Goal: Task Accomplishment & Management: Manage account settings

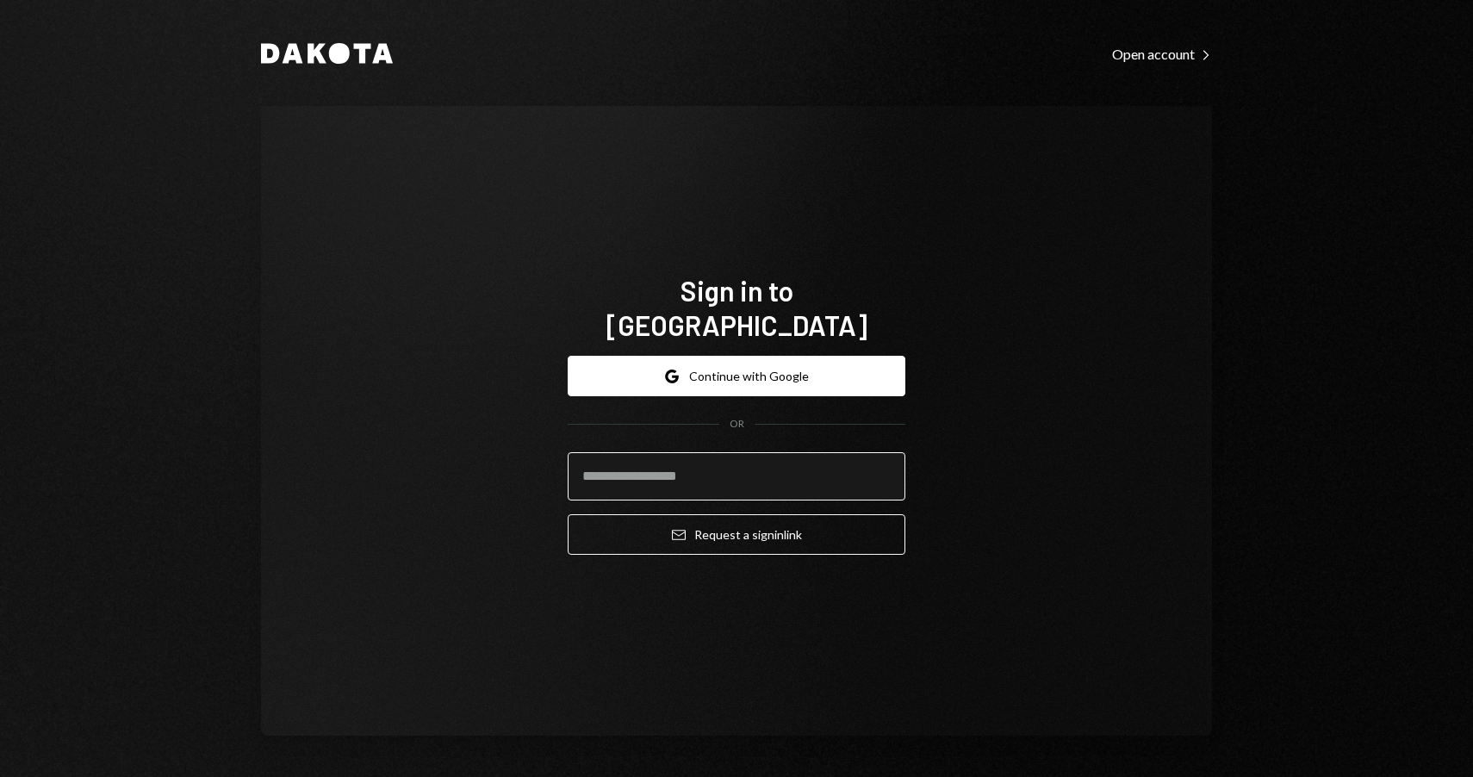
click at [748, 454] on input "email" at bounding box center [737, 476] width 338 height 48
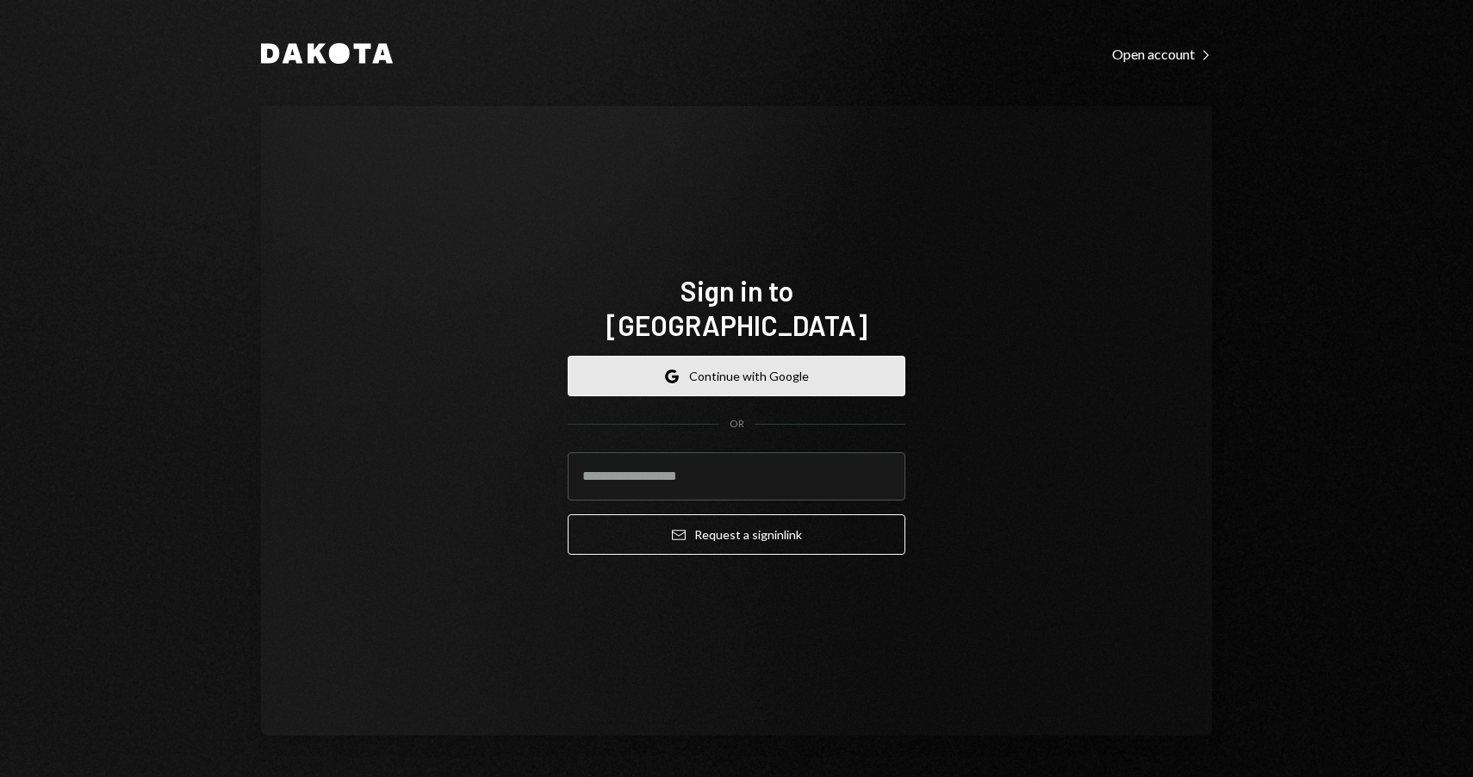
click at [799, 360] on button "Google Continue with Google" at bounding box center [737, 376] width 338 height 40
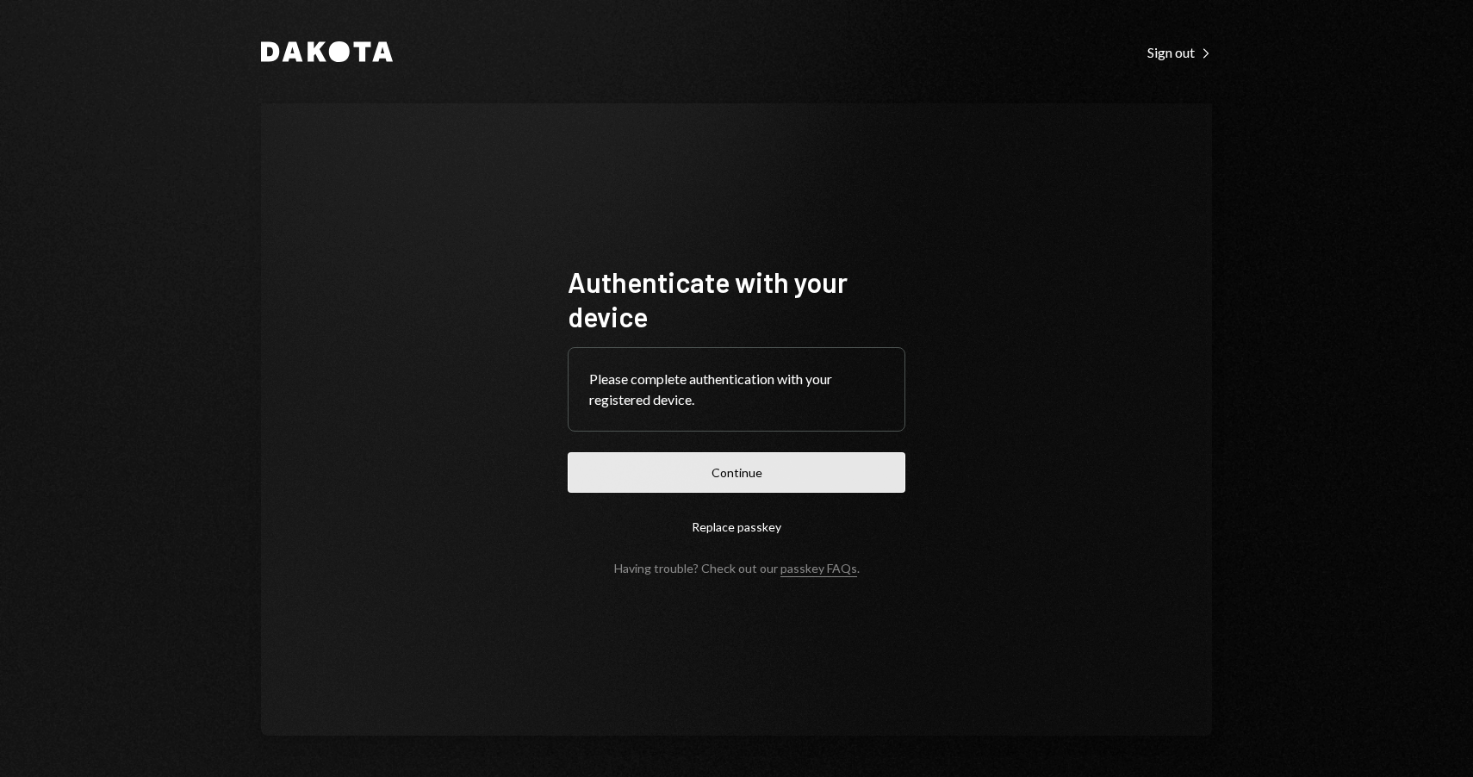
click at [800, 472] on button "Continue" at bounding box center [737, 472] width 338 height 40
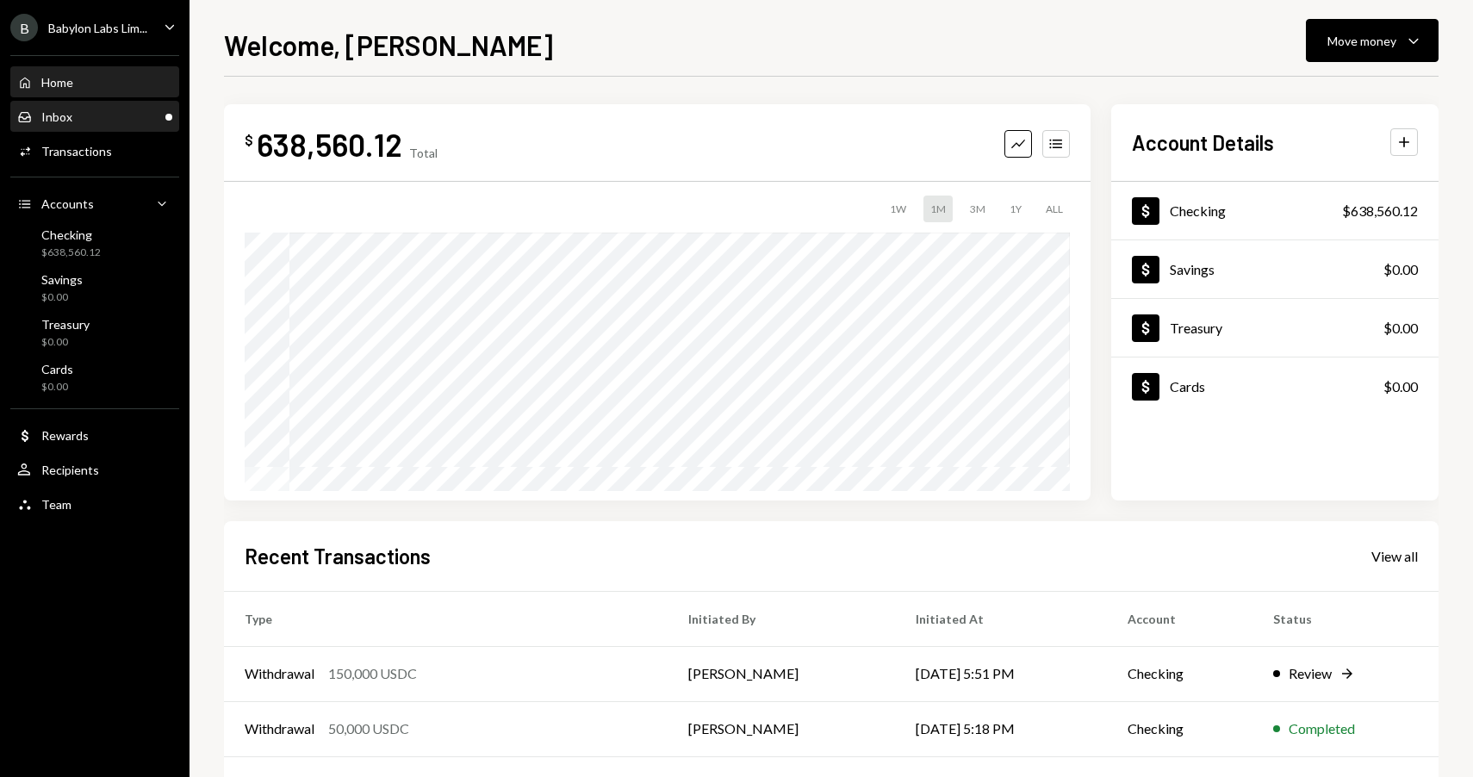
click at [84, 113] on div "Inbox Inbox" at bounding box center [94, 117] width 155 height 16
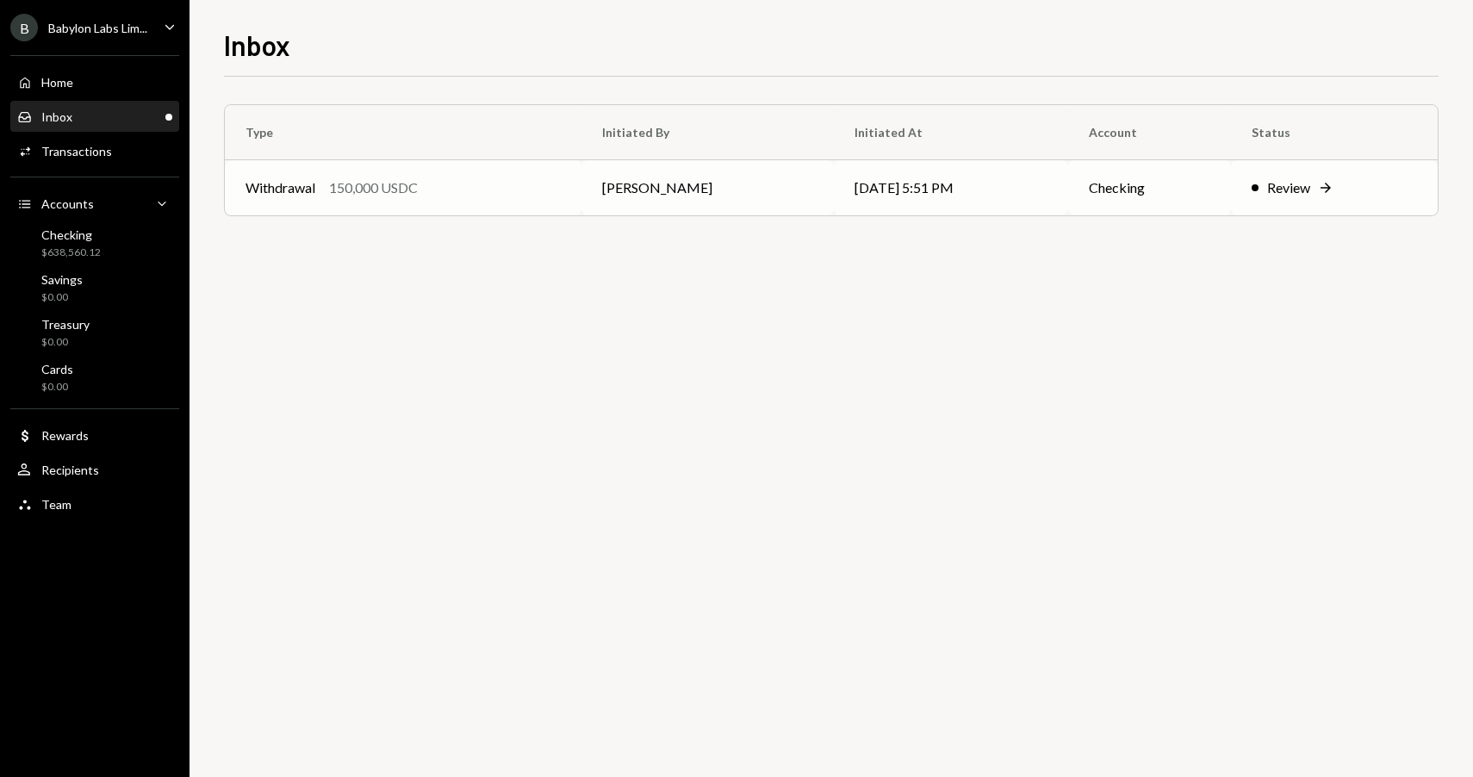
click at [448, 193] on div "Withdrawal 150,000 USDC" at bounding box center [403, 188] width 315 height 21
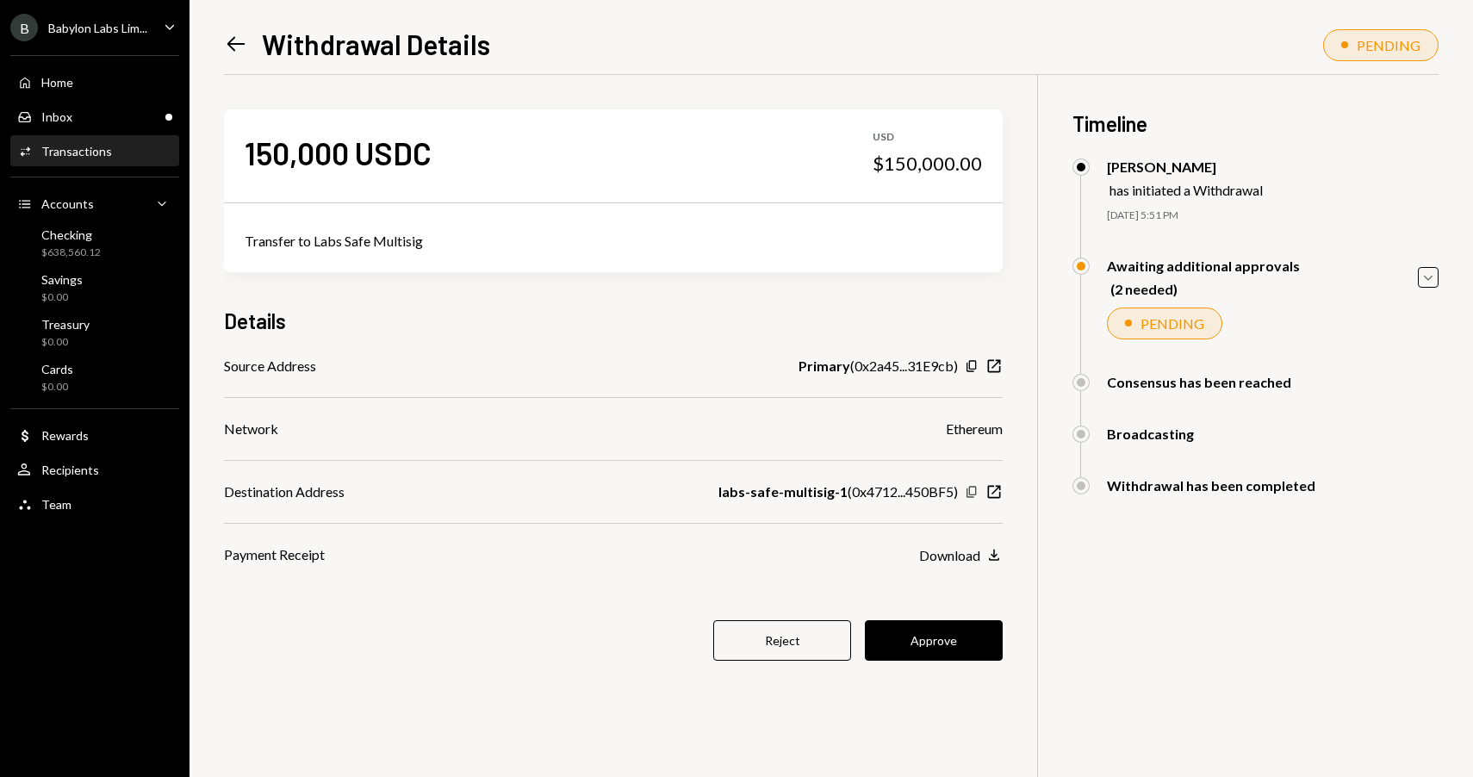
click at [973, 495] on icon "button" at bounding box center [971, 491] width 9 height 11
click at [944, 642] on button "Approve" at bounding box center [934, 640] width 138 height 40
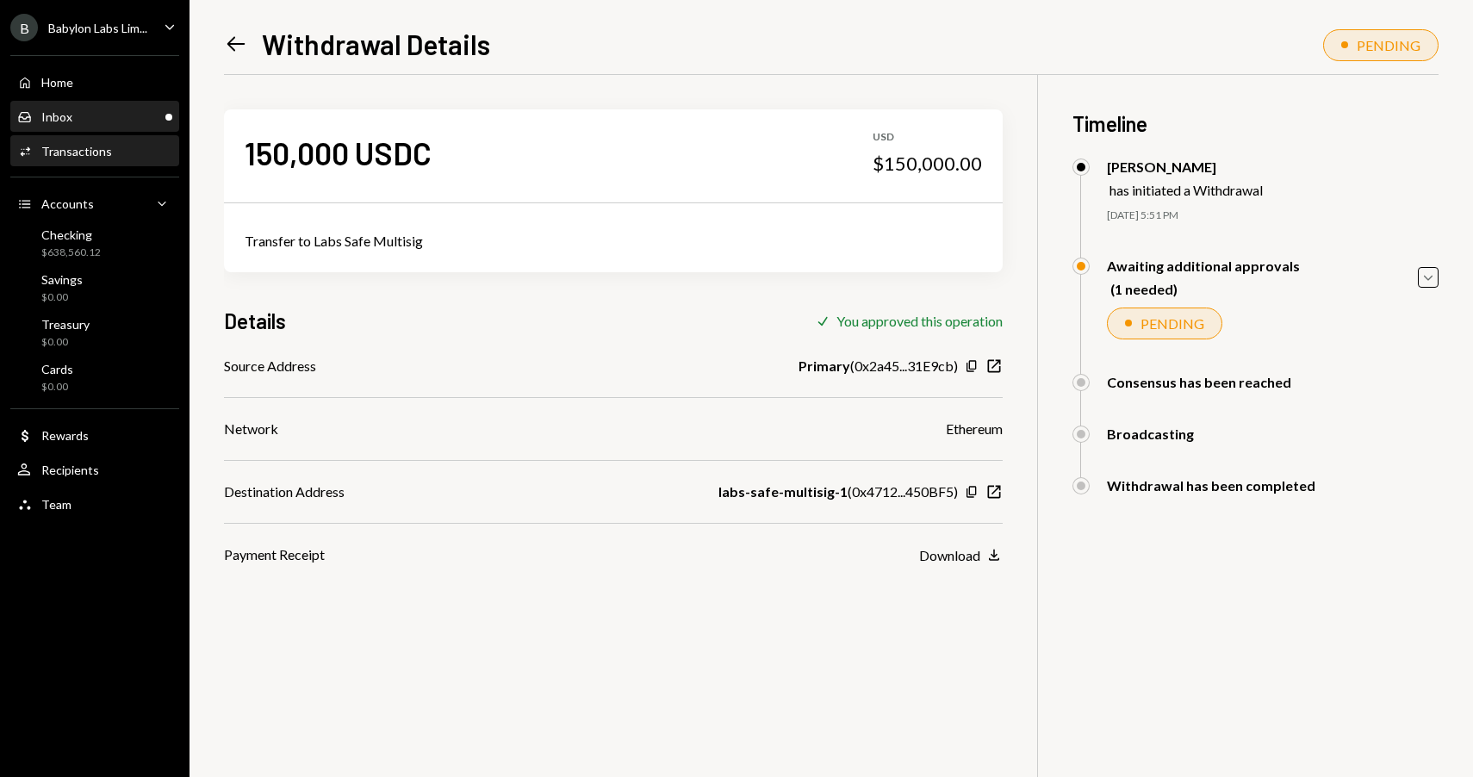
click at [126, 121] on div "Inbox Inbox" at bounding box center [94, 117] width 155 height 16
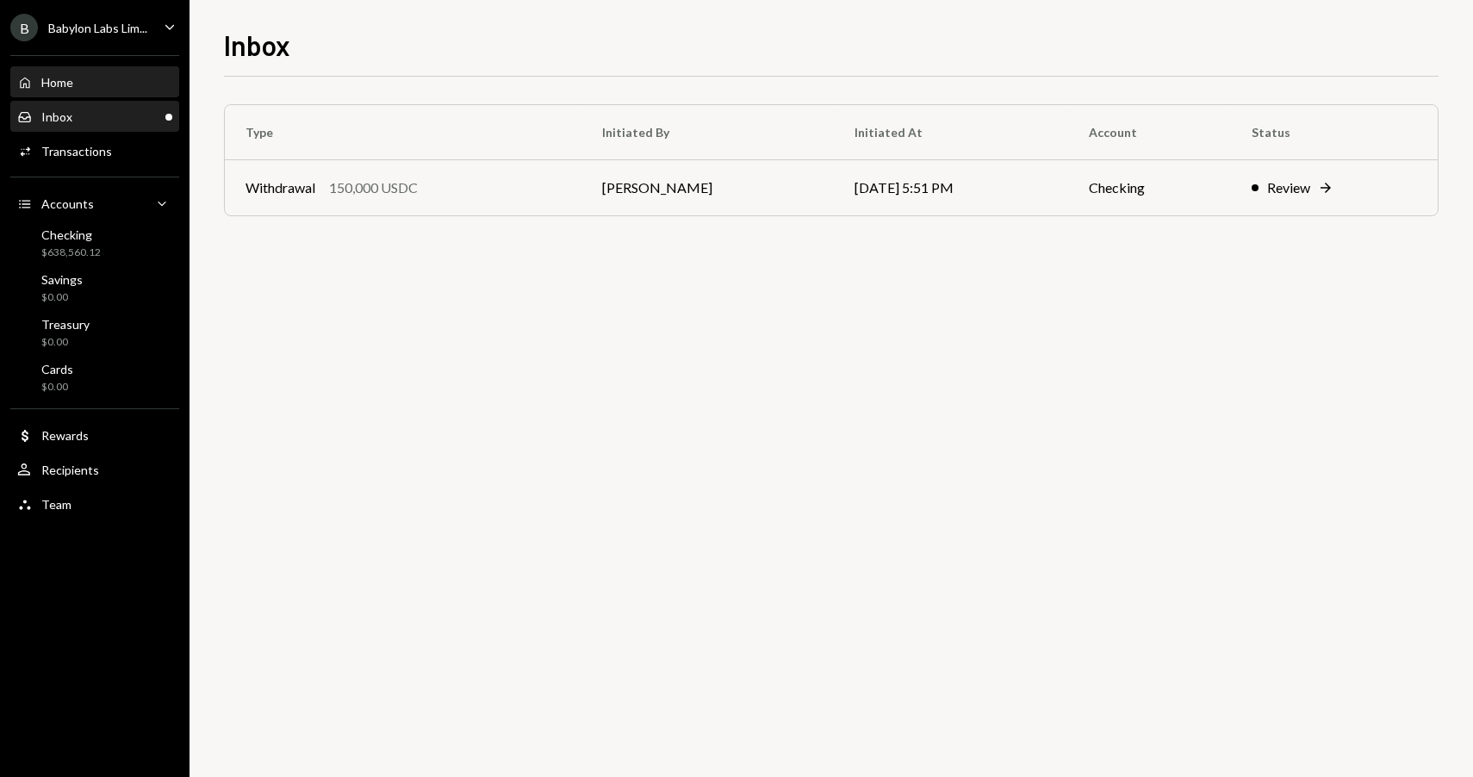
click at [121, 90] on div "Home Home" at bounding box center [94, 82] width 155 height 29
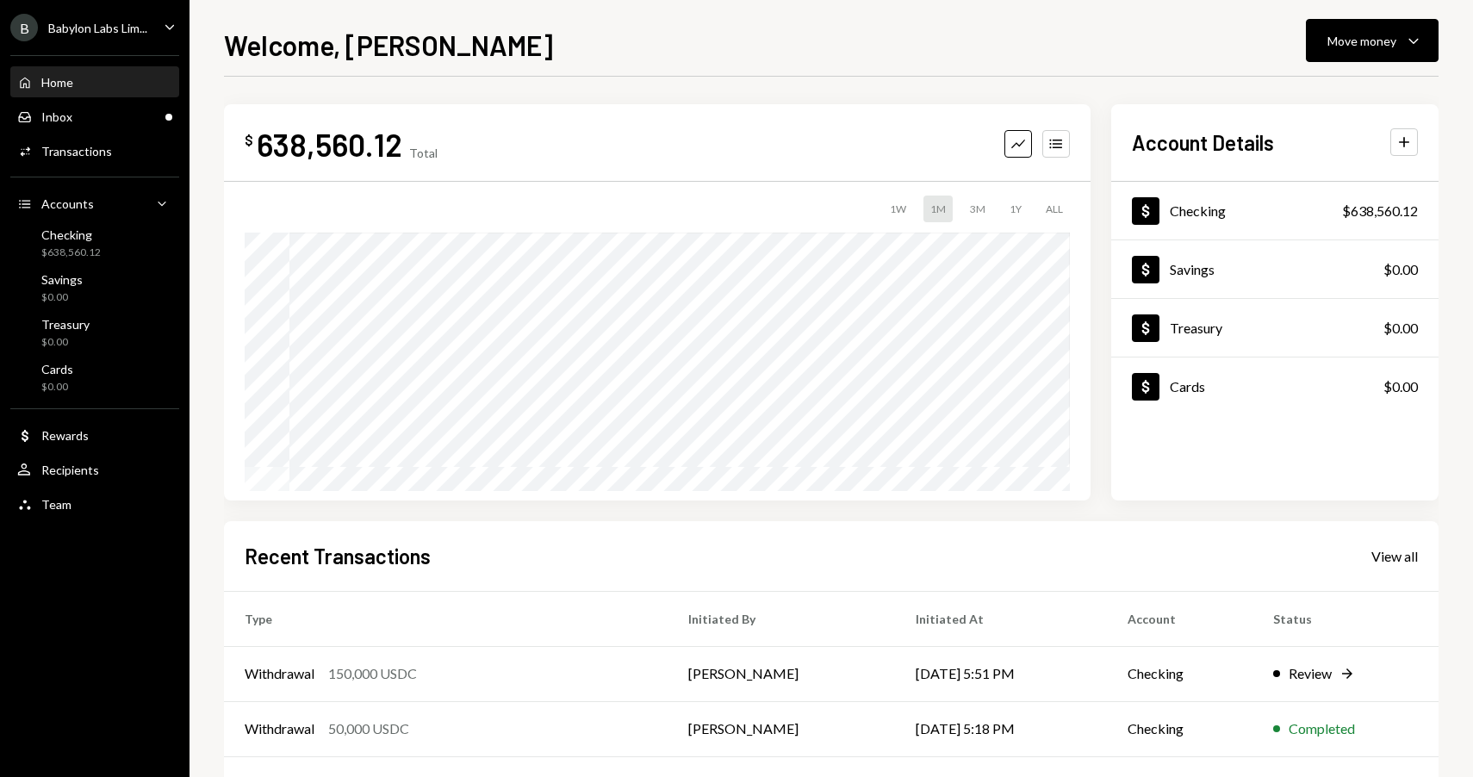
click at [1011, 17] on div "Welcome, Gregor Move money Caret Down $ 638,560.12 Total Graph Accounts 1W 1M 3…" at bounding box center [832, 388] width 1284 height 777
click at [530, 682] on div "Withdrawal 150,000 USDC" at bounding box center [446, 673] width 402 height 21
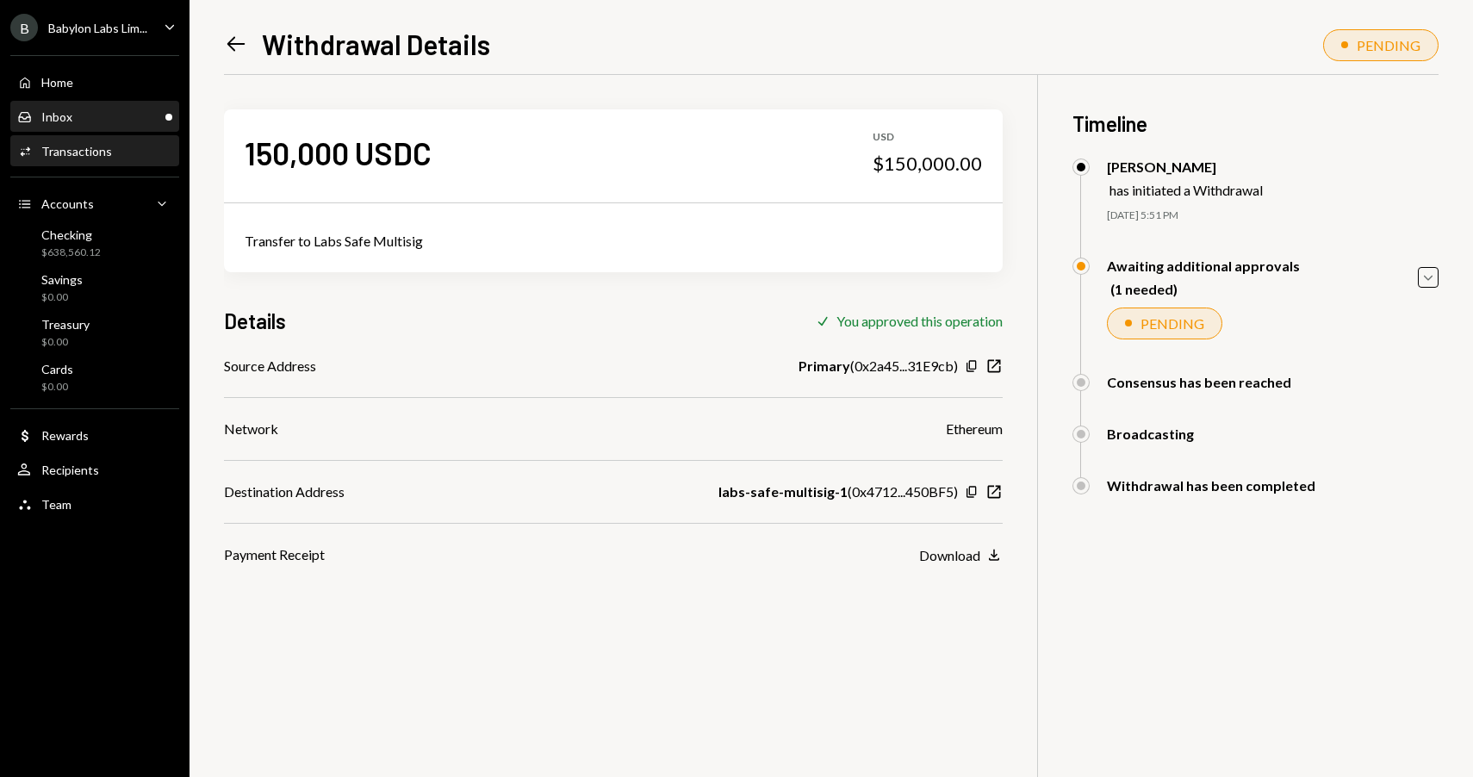
click at [118, 118] on div "Inbox Inbox" at bounding box center [94, 117] width 155 height 16
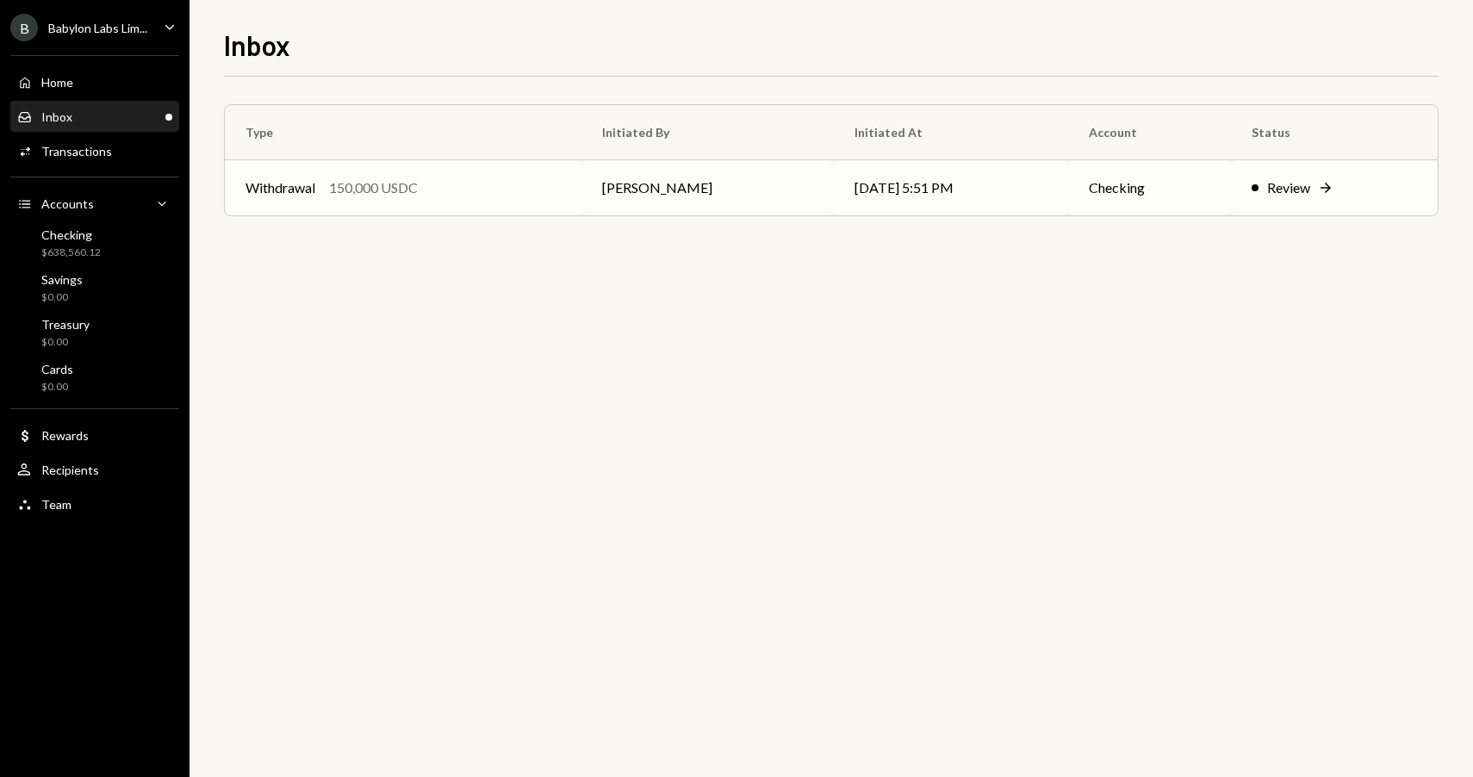
click at [1294, 183] on div "Review" at bounding box center [1289, 188] width 43 height 21
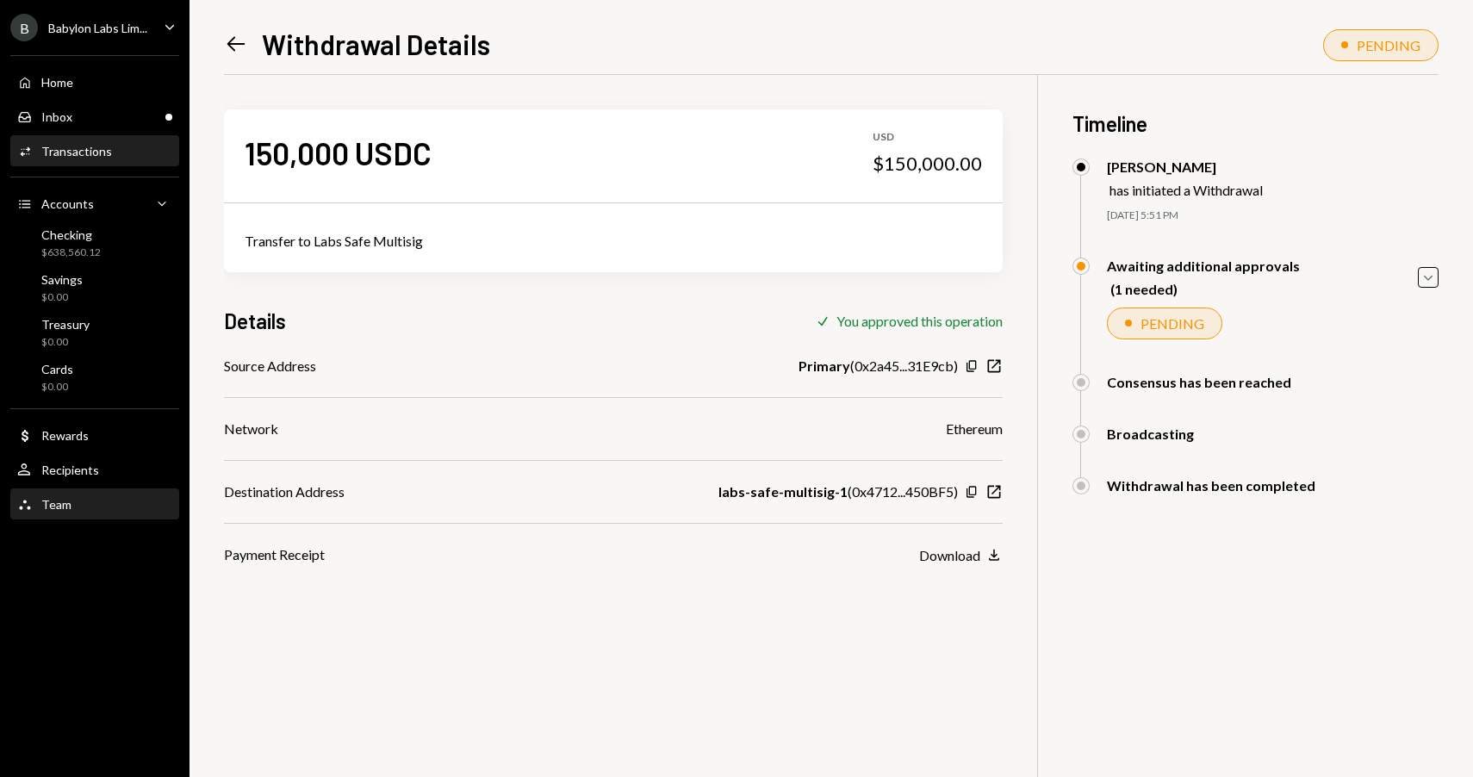
click at [98, 497] on div "Team Team" at bounding box center [94, 505] width 155 height 16
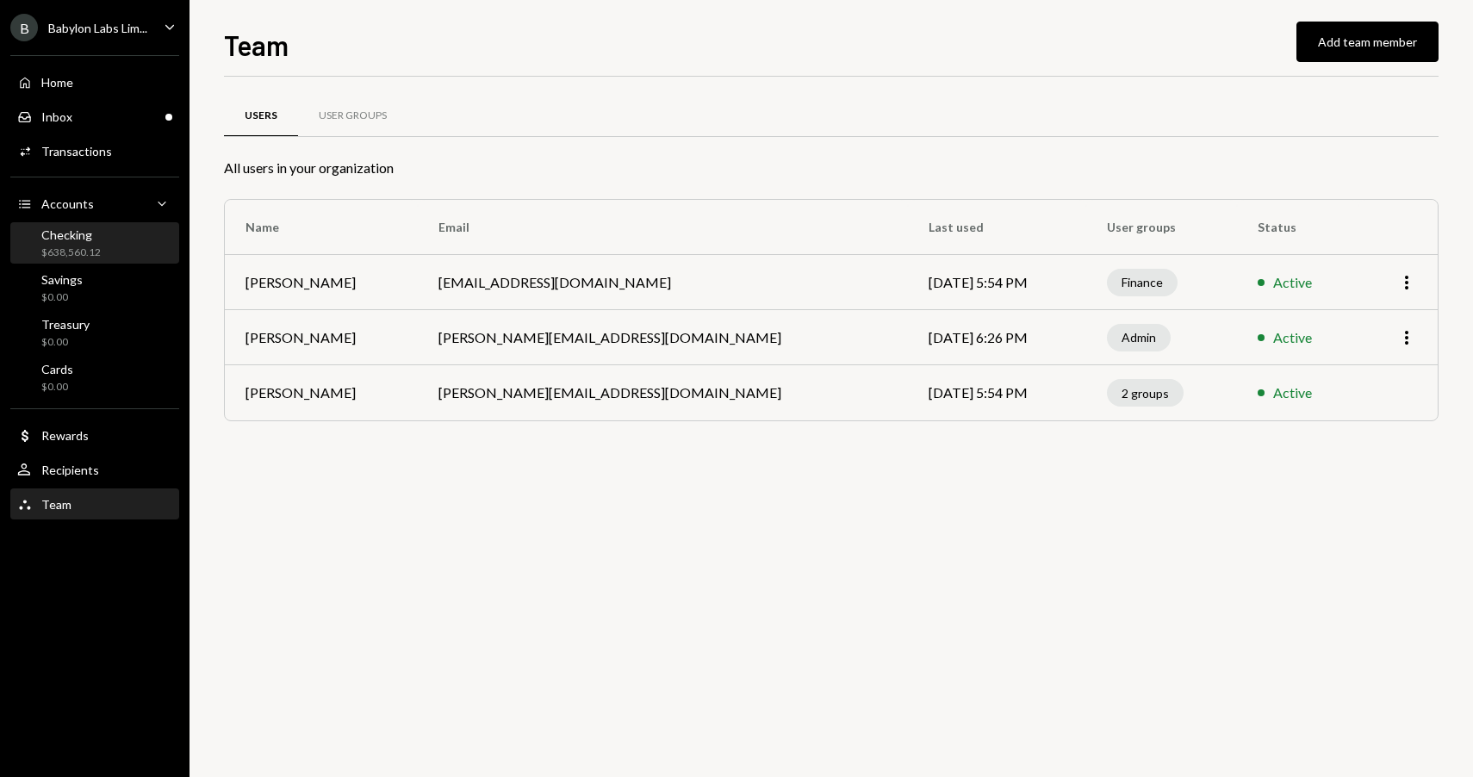
click at [112, 240] on div "Checking $638,560.12" at bounding box center [94, 243] width 155 height 33
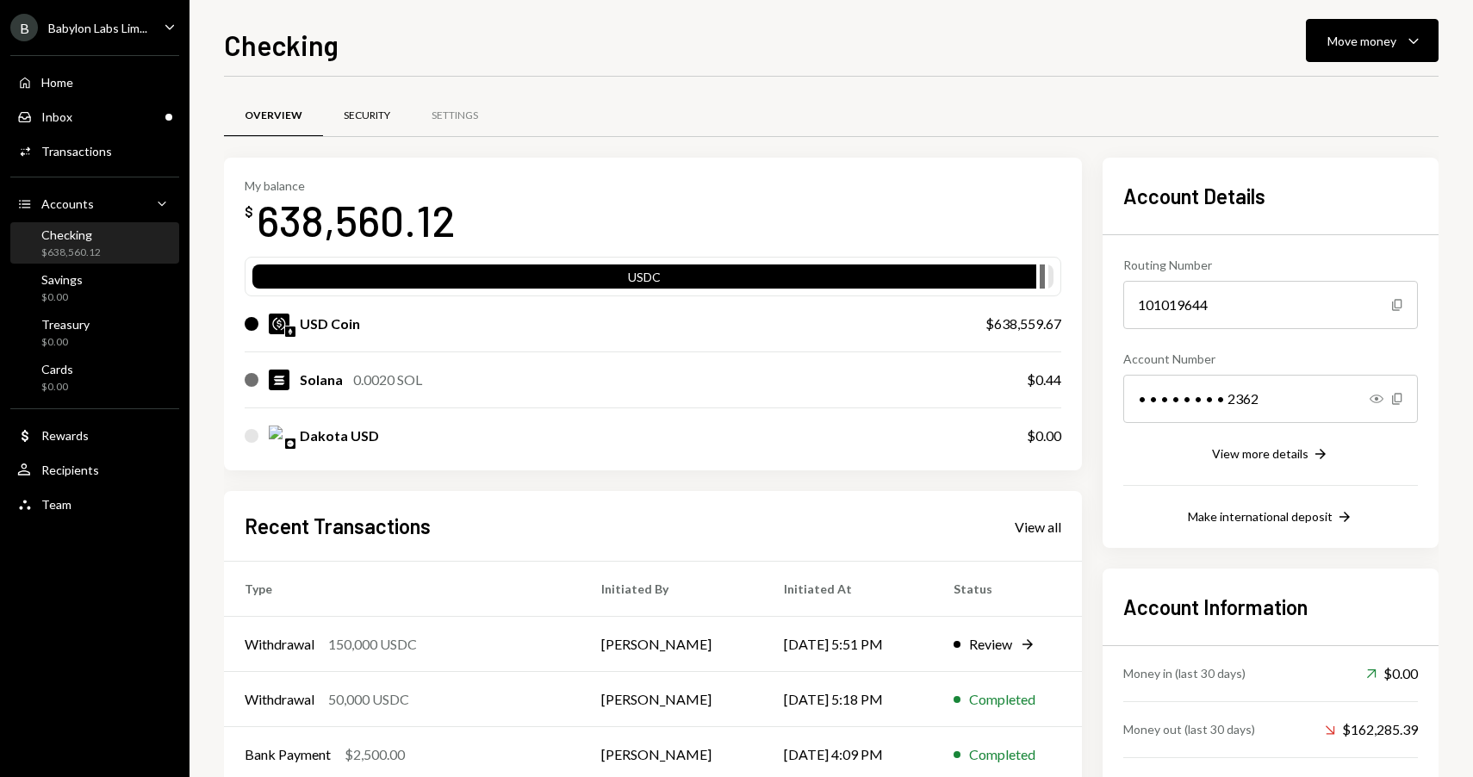
click at [375, 118] on div "Security" at bounding box center [367, 116] width 47 height 15
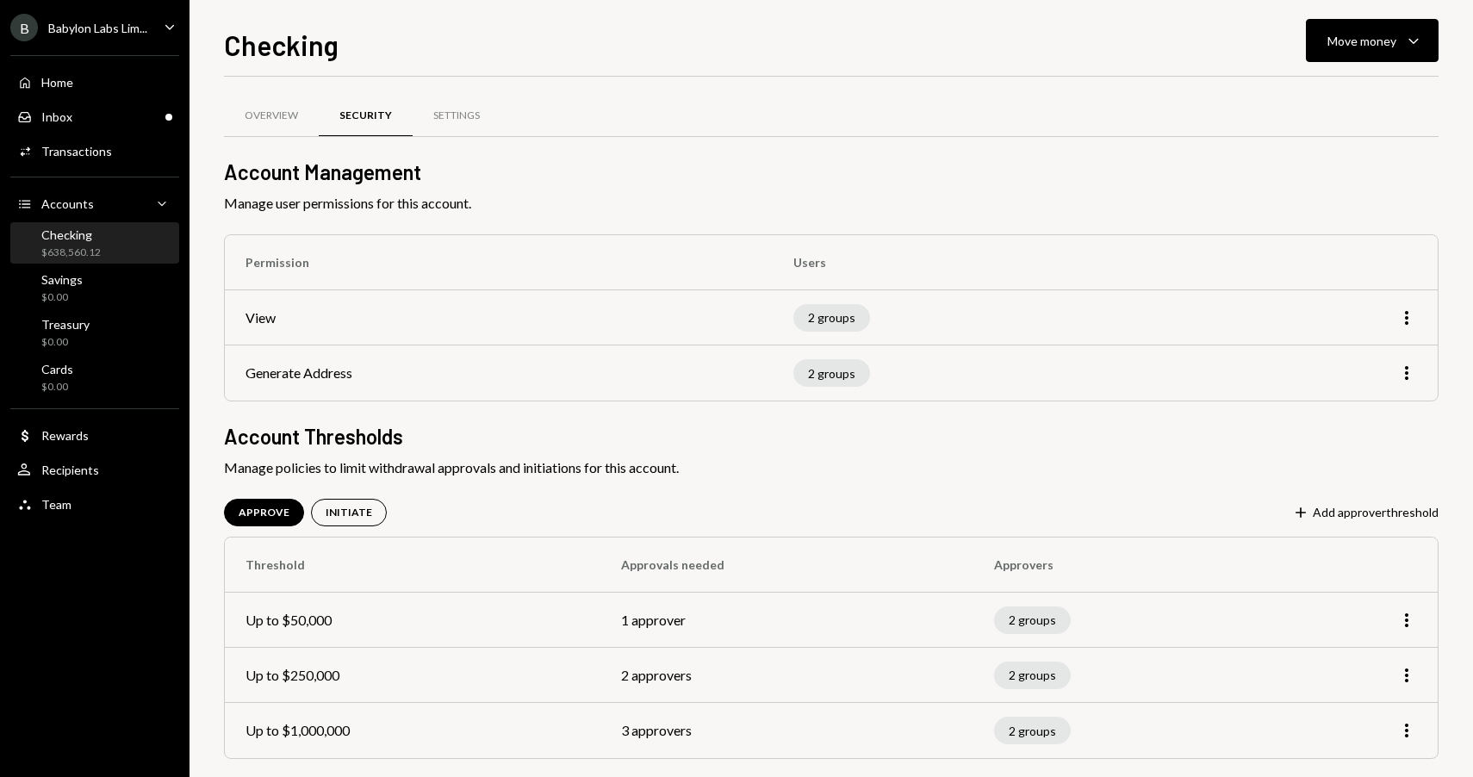
scroll to position [16, 0]
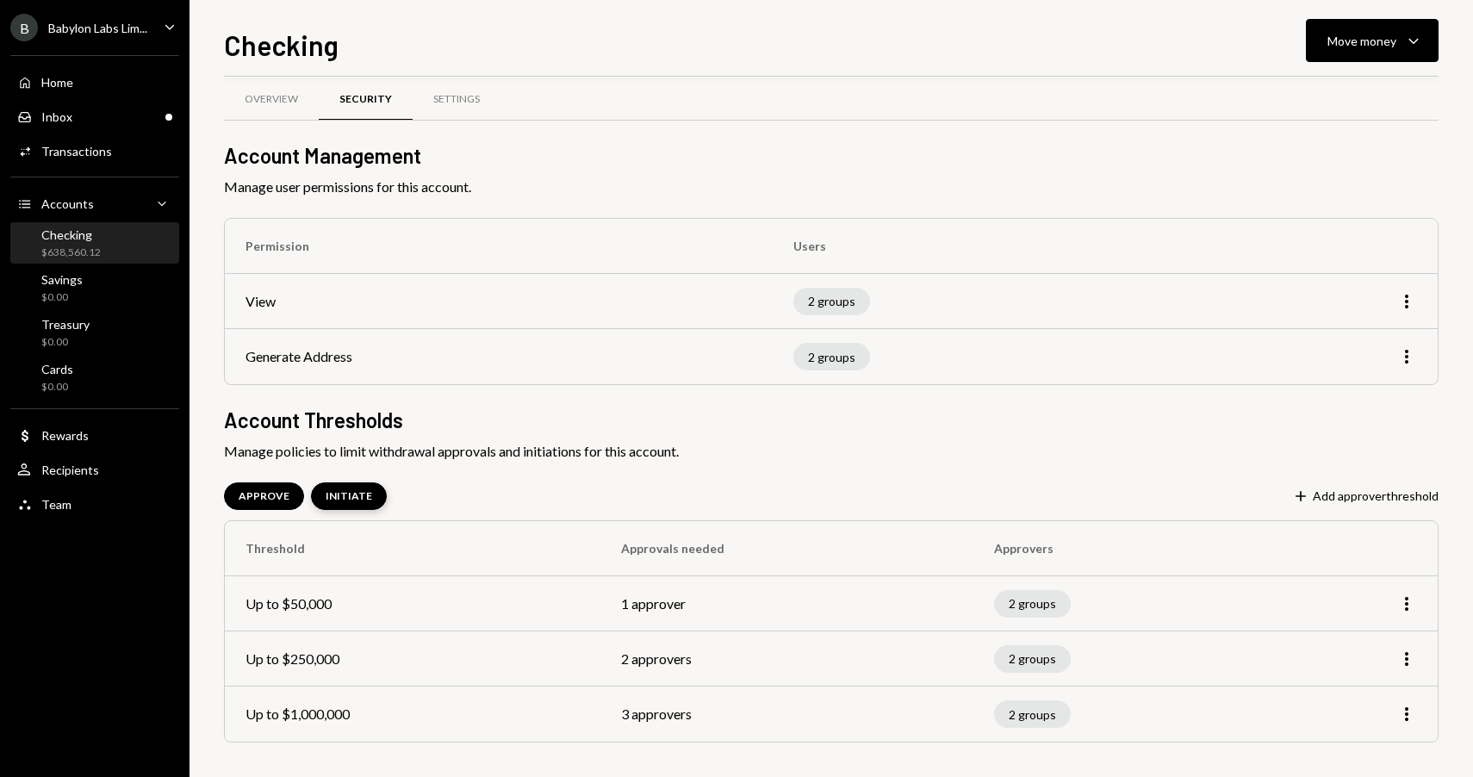
click at [346, 496] on div "INITIATE" at bounding box center [349, 496] width 47 height 15
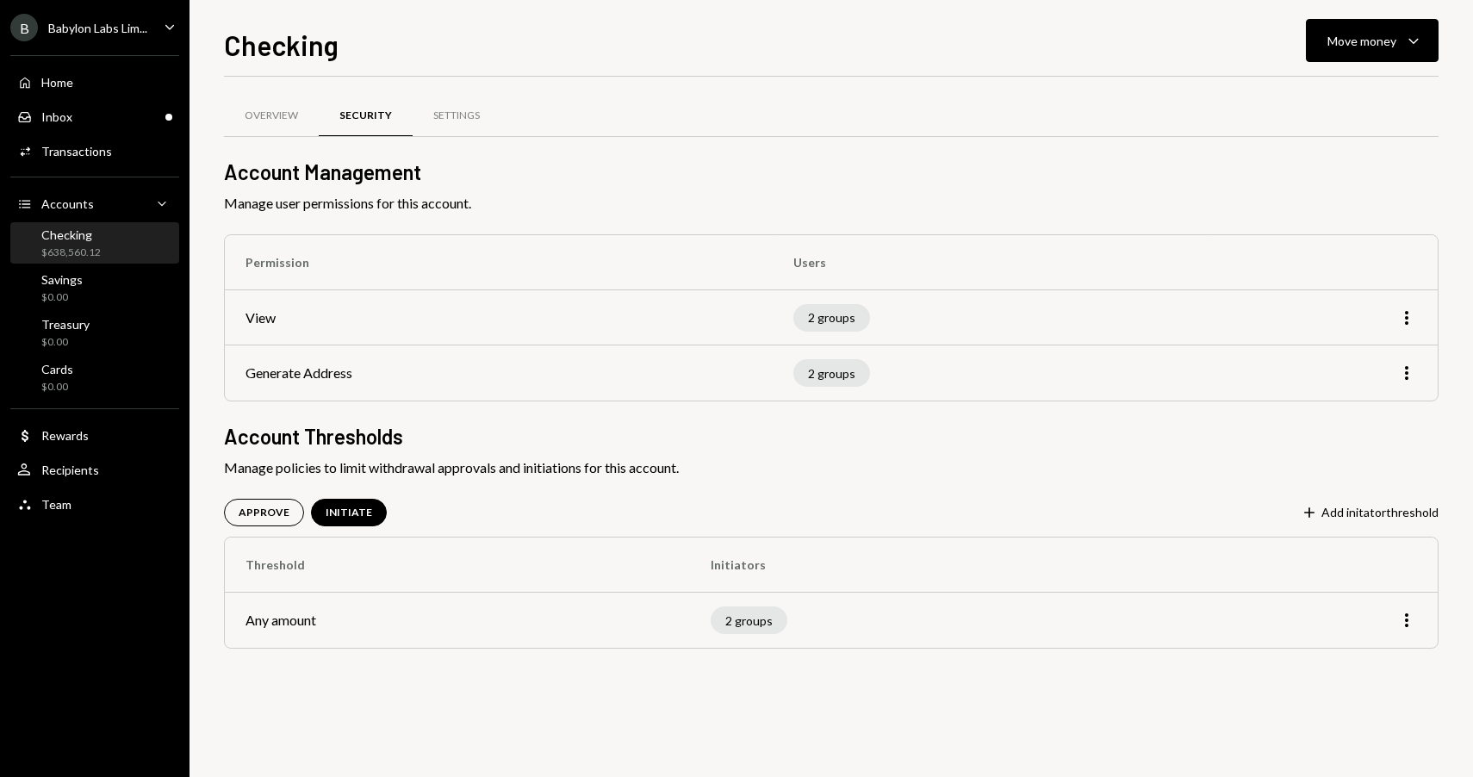
click at [429, 619] on td "Any amount" at bounding box center [457, 620] width 465 height 55
click at [1405, 622] on icon "More" at bounding box center [1407, 620] width 21 height 21
click at [931, 598] on td "2 groups" at bounding box center [935, 620] width 490 height 55
click at [81, 472] on div "Recipients" at bounding box center [70, 470] width 58 height 15
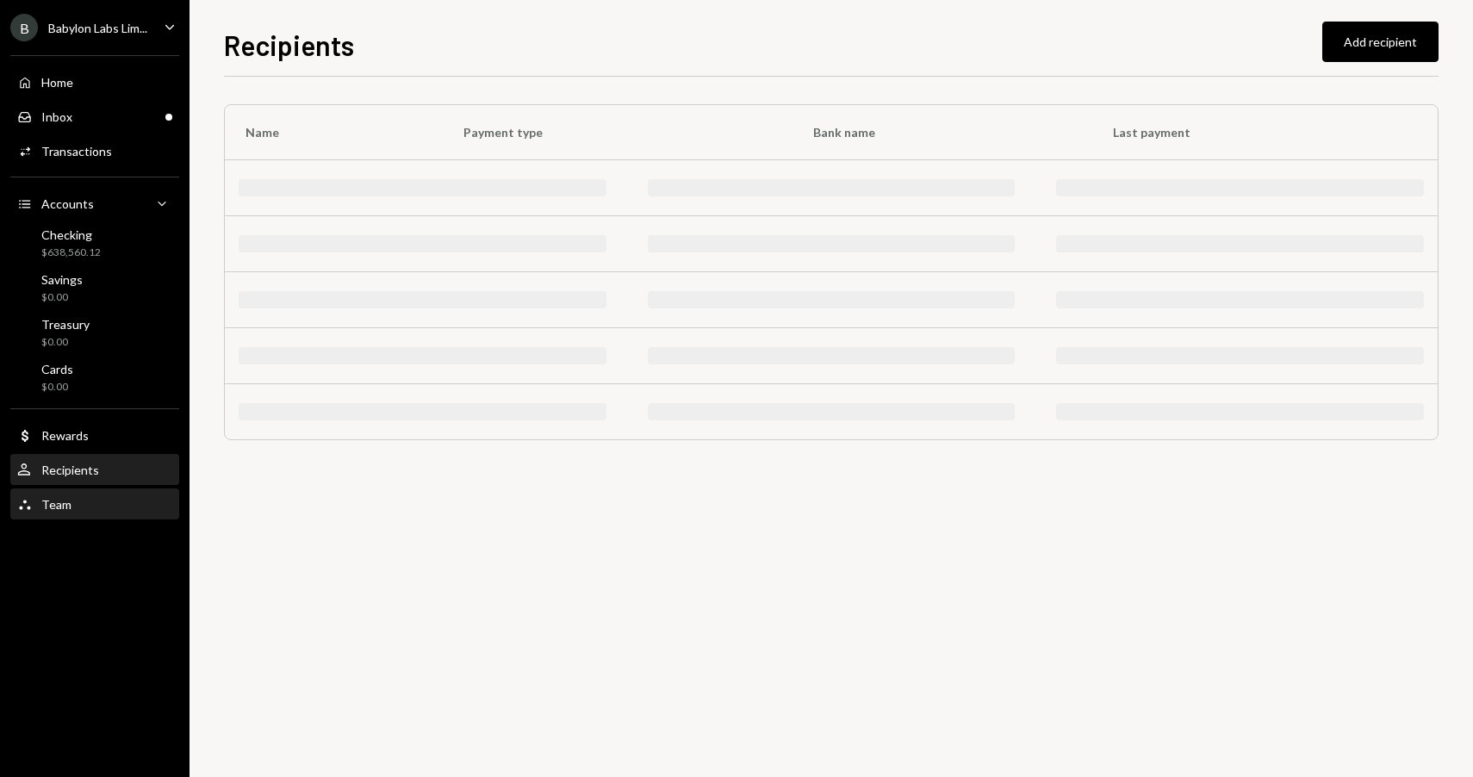
click at [92, 506] on div "Team Team" at bounding box center [94, 505] width 155 height 16
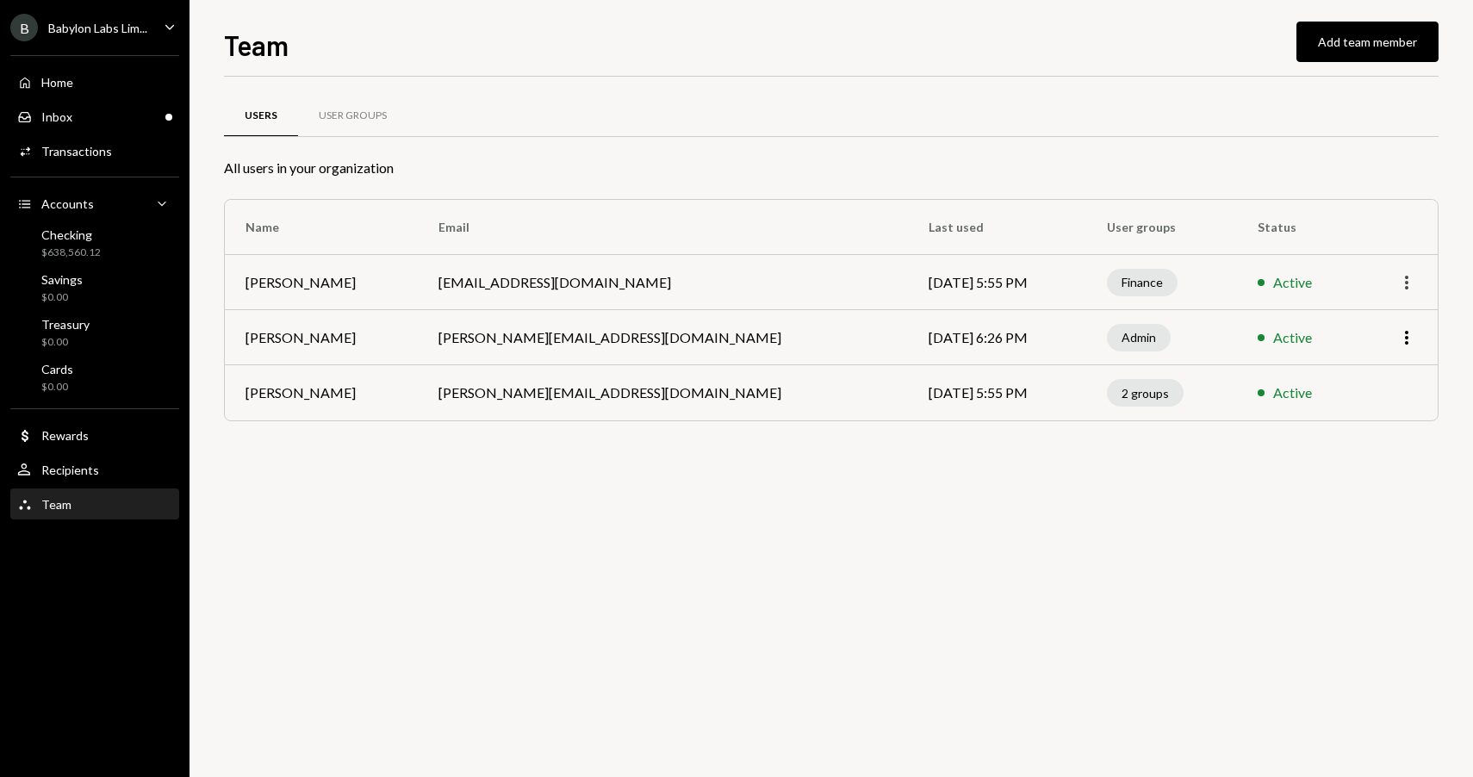
click at [1404, 284] on icon "More" at bounding box center [1407, 282] width 21 height 21
click at [1374, 171] on div "All users in your organization" at bounding box center [831, 168] width 1215 height 21
click at [1407, 285] on icon "More" at bounding box center [1407, 282] width 21 height 21
click at [1084, 67] on div "Team Add team member Users User Groups All users in your organization Name Emai…" at bounding box center [831, 400] width 1215 height 753
click at [349, 121] on div "User Groups" at bounding box center [353, 116] width 68 height 15
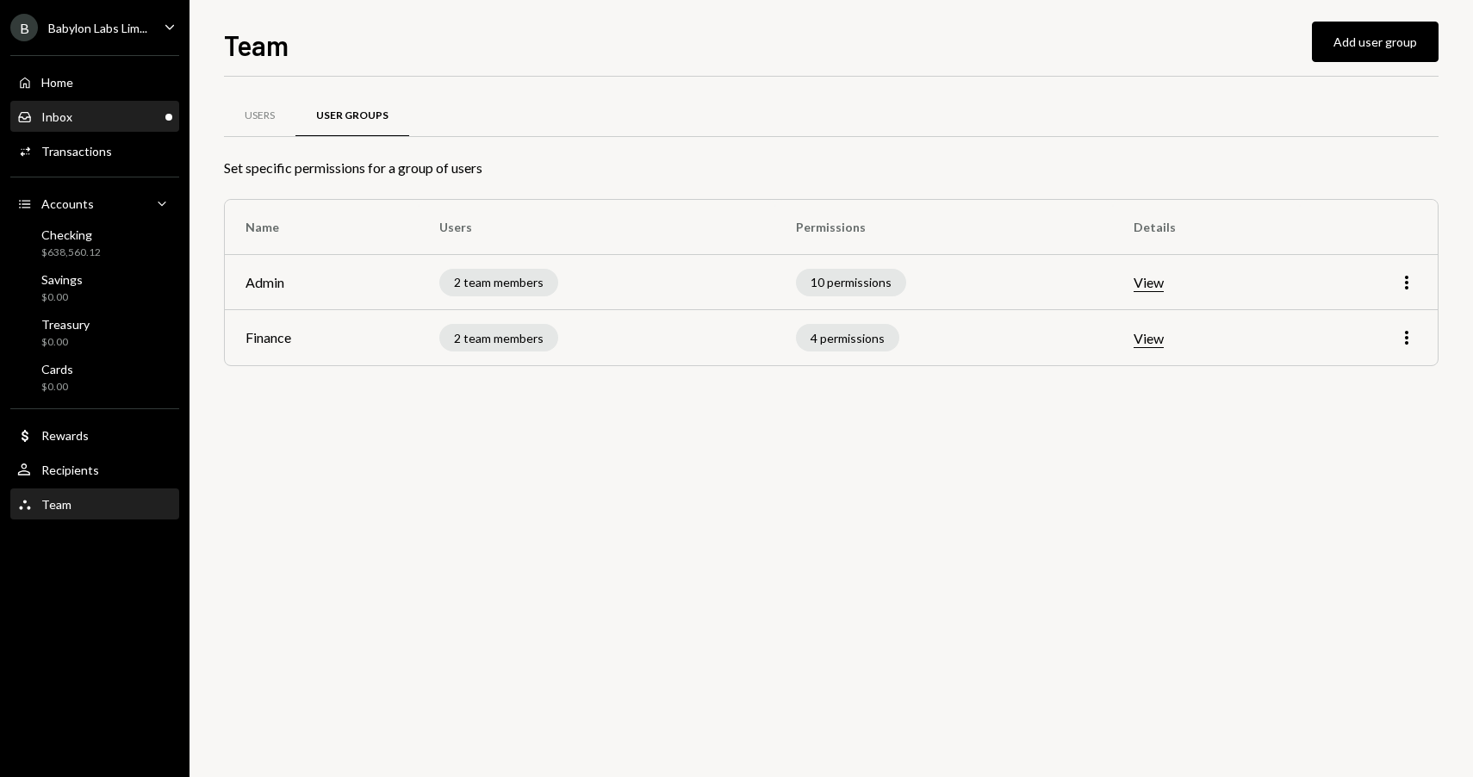
click at [104, 123] on div "Inbox Inbox" at bounding box center [94, 117] width 155 height 16
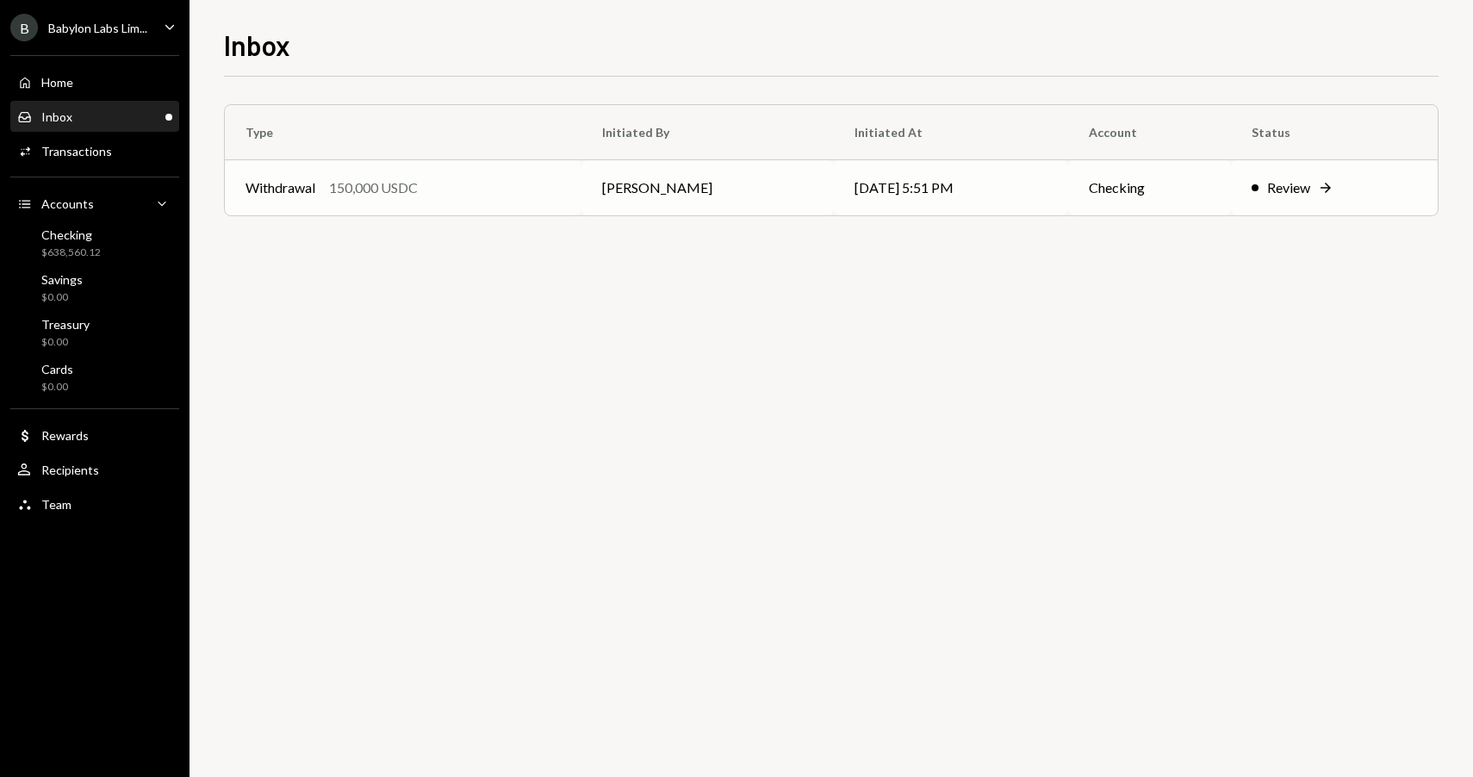
click at [472, 185] on div "Withdrawal 150,000 USDC" at bounding box center [403, 188] width 315 height 21
